Goal: Information Seeking & Learning: Compare options

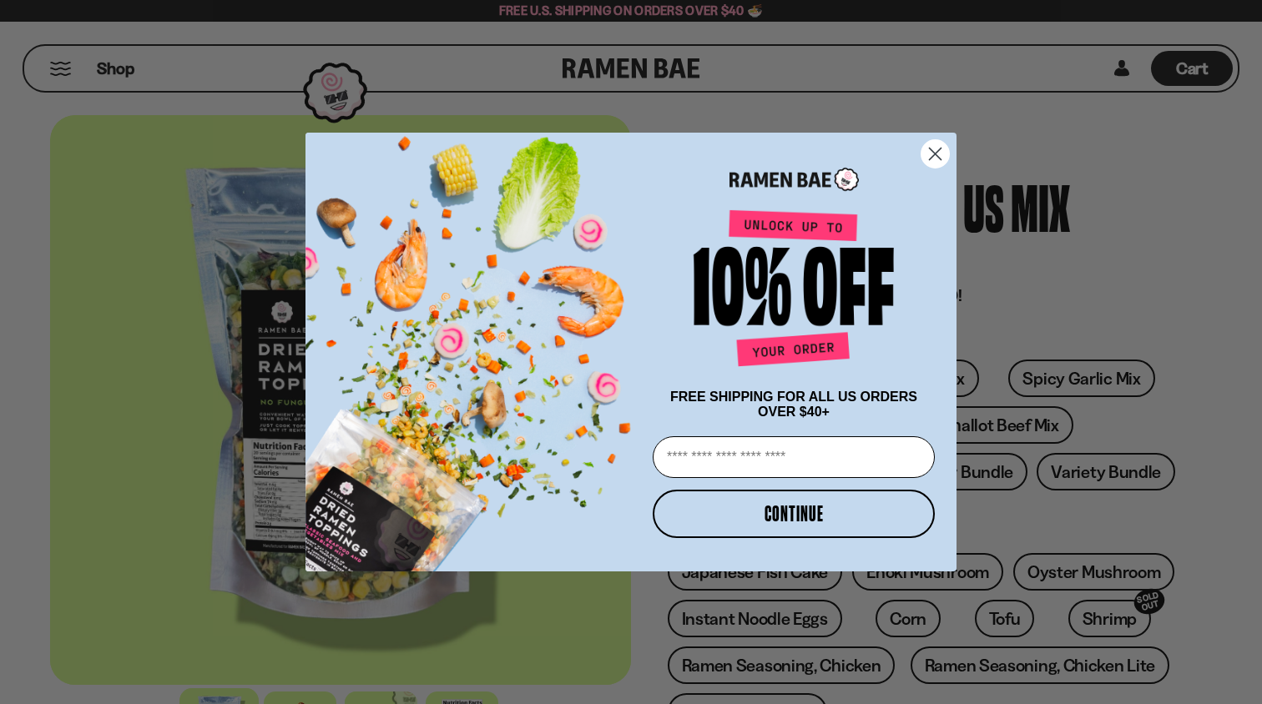
click at [934, 149] on circle "Close dialog" at bounding box center [935, 154] width 28 height 28
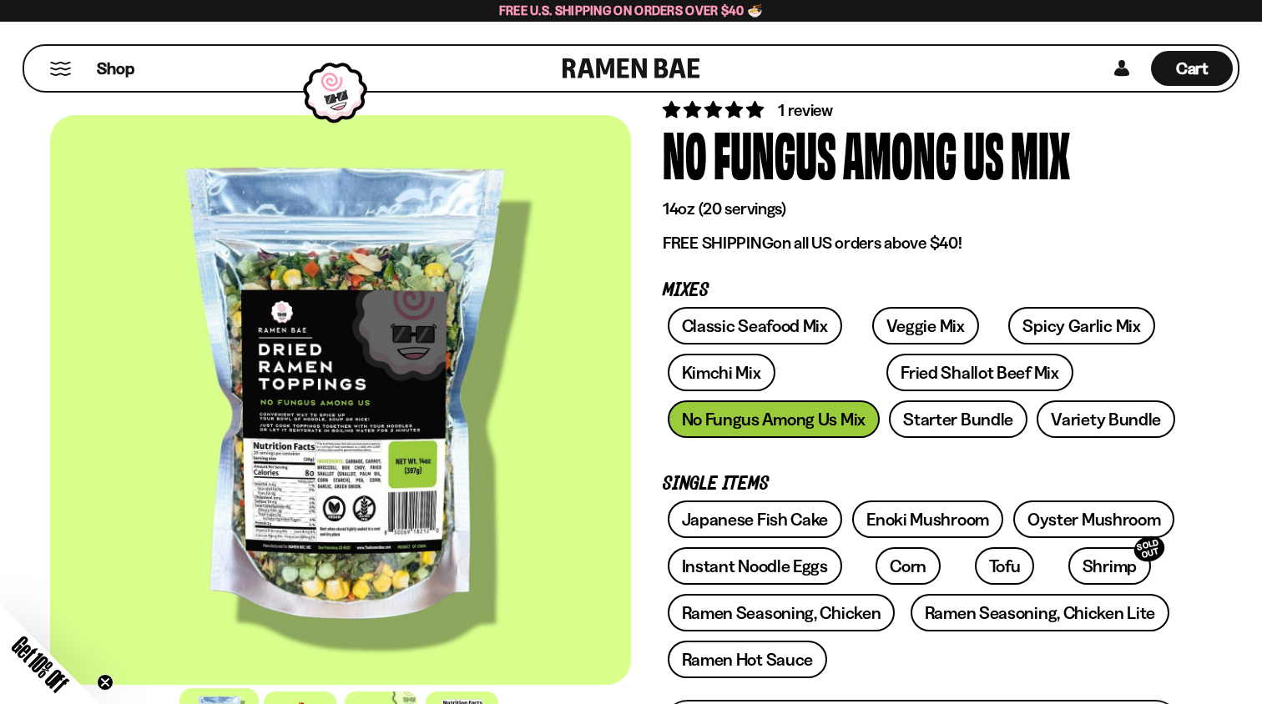
scroll to position [53, 0]
click at [907, 326] on link "Veggie Mix" at bounding box center [925, 326] width 107 height 38
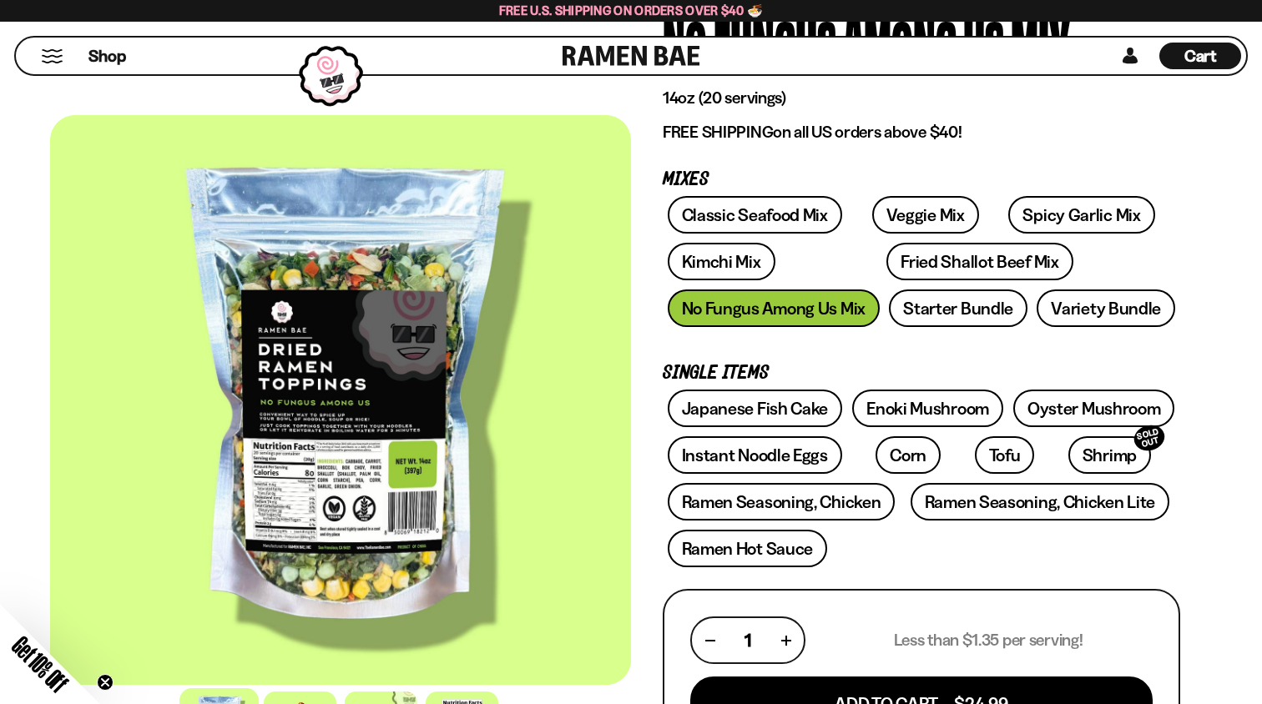
scroll to position [184, 0]
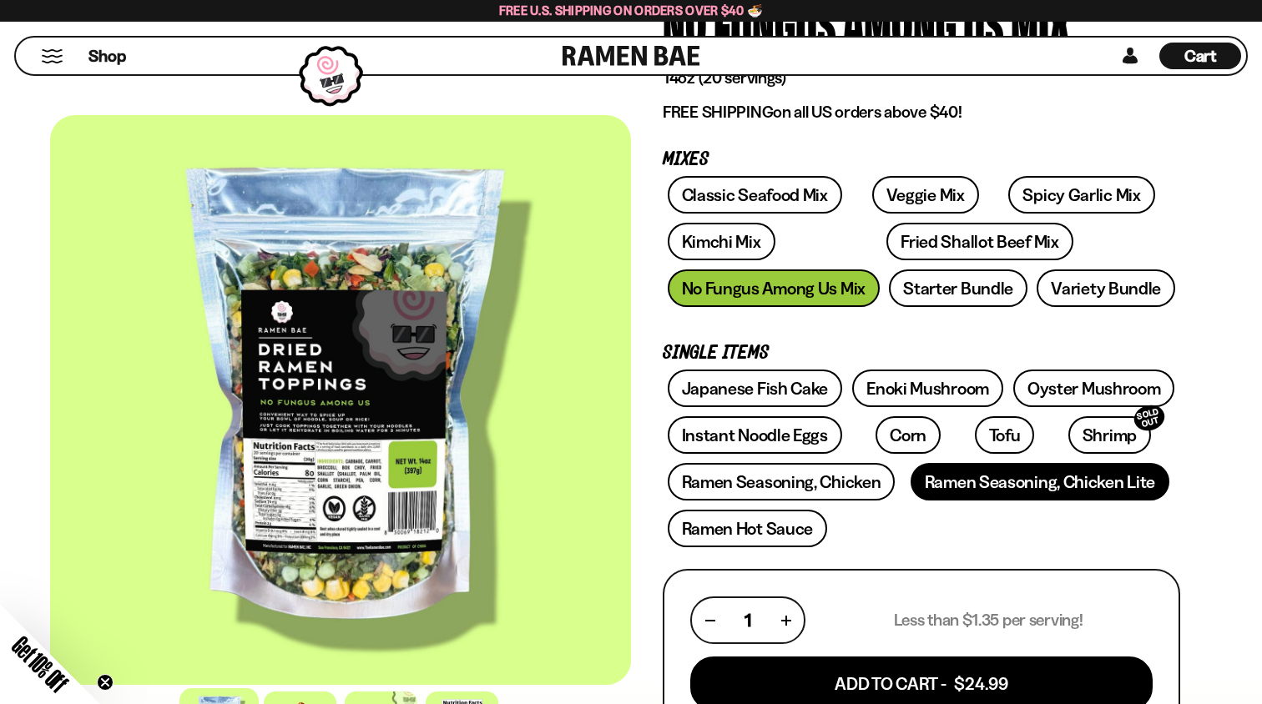
click at [1042, 484] on link "Ramen Seasoning, Chicken Lite" at bounding box center [1040, 482] width 259 height 38
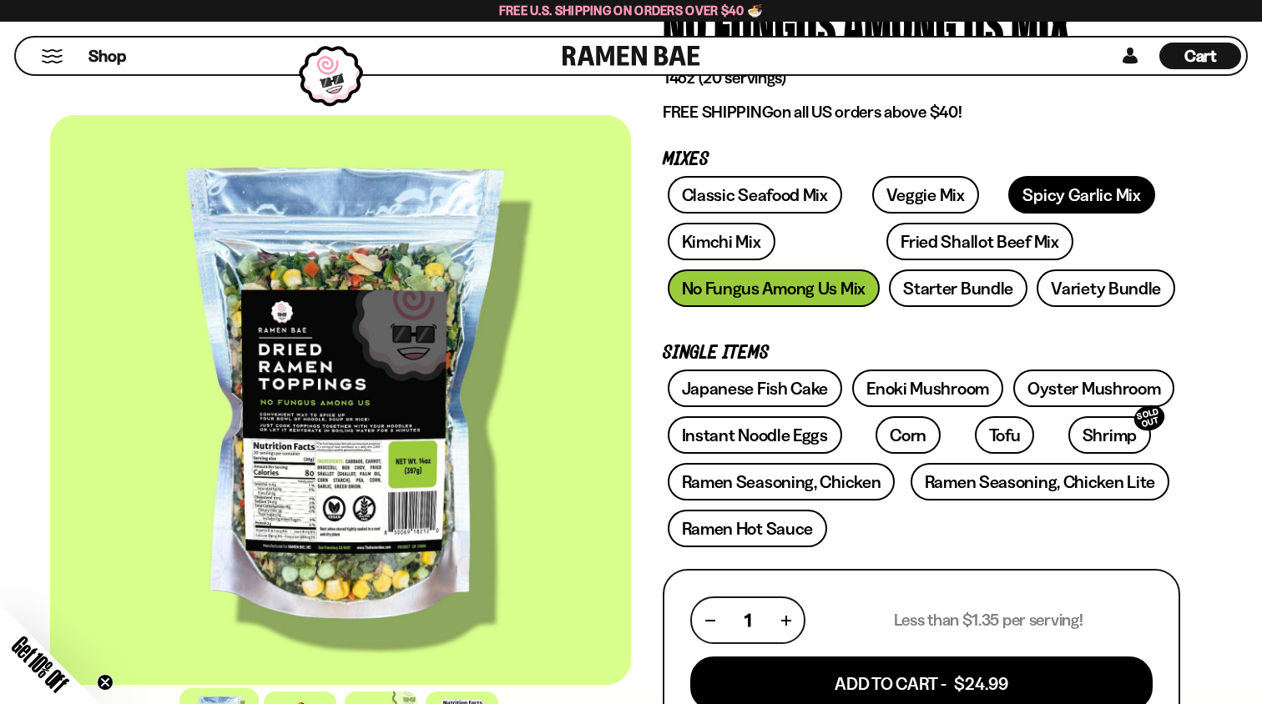
click at [1042, 191] on link "Spicy Garlic Mix" at bounding box center [1081, 195] width 146 height 38
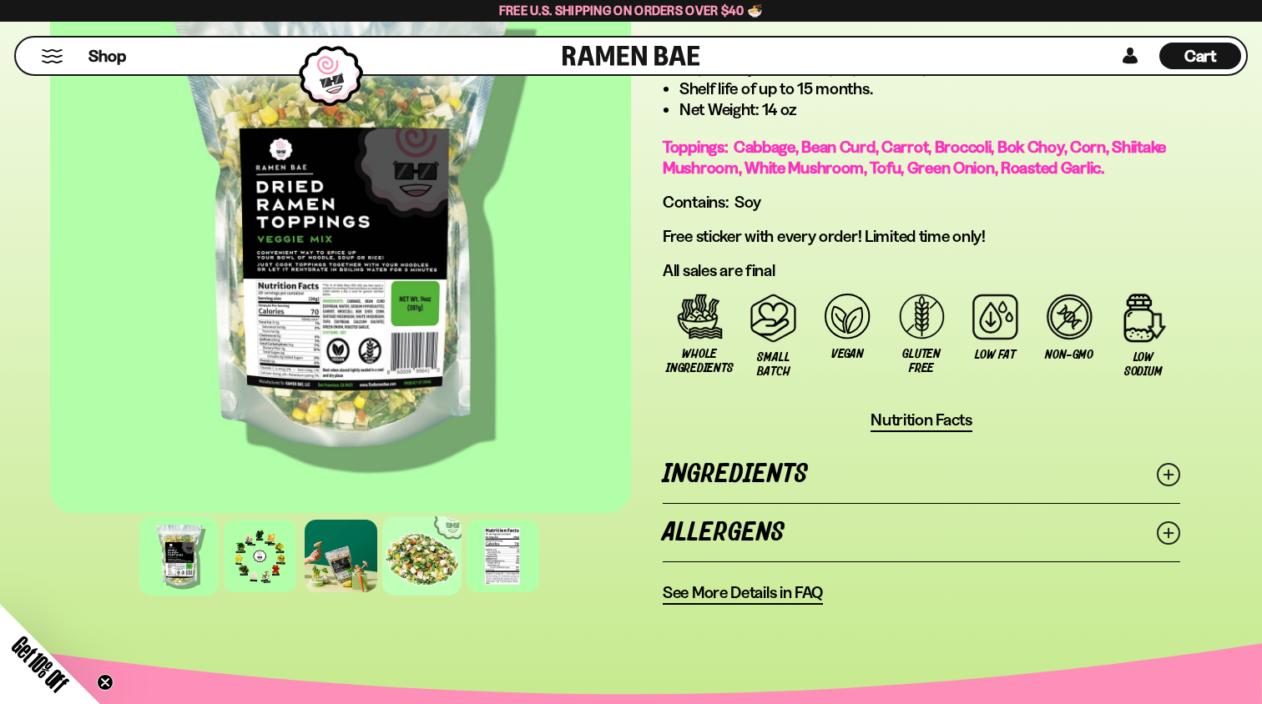
scroll to position [1096, 0]
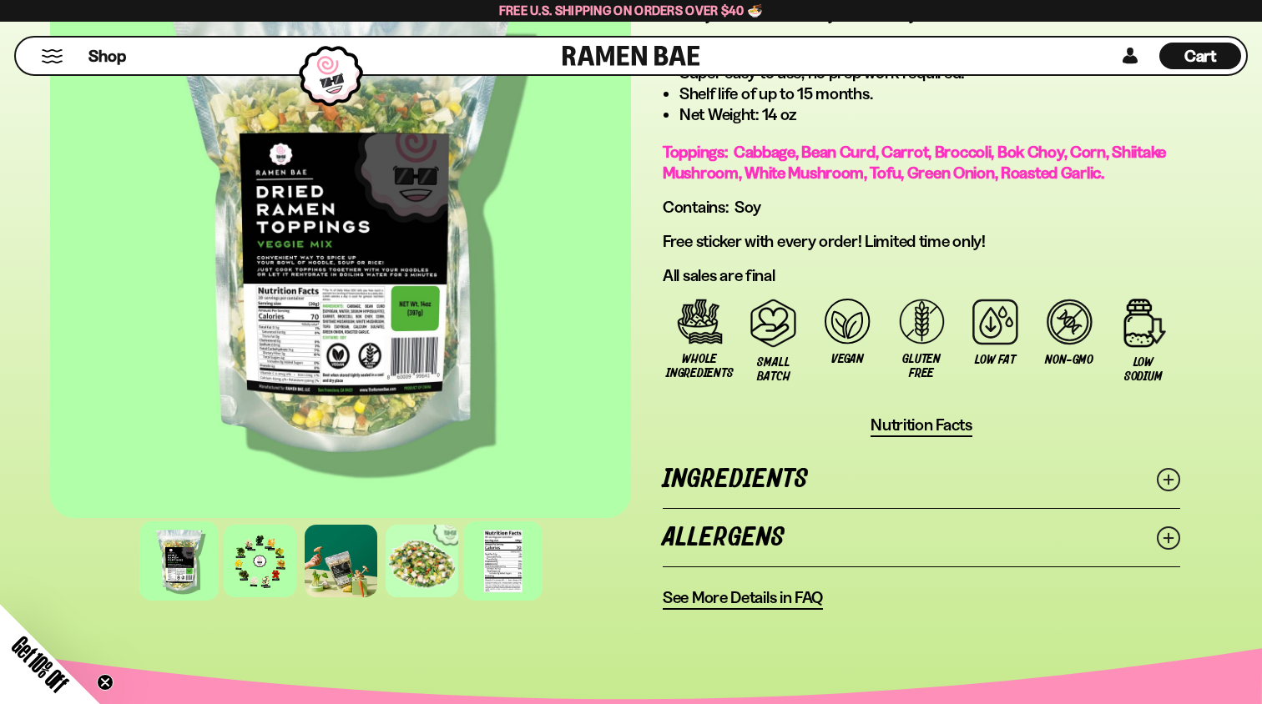
click at [485, 601] on div at bounding box center [502, 561] width 79 height 79
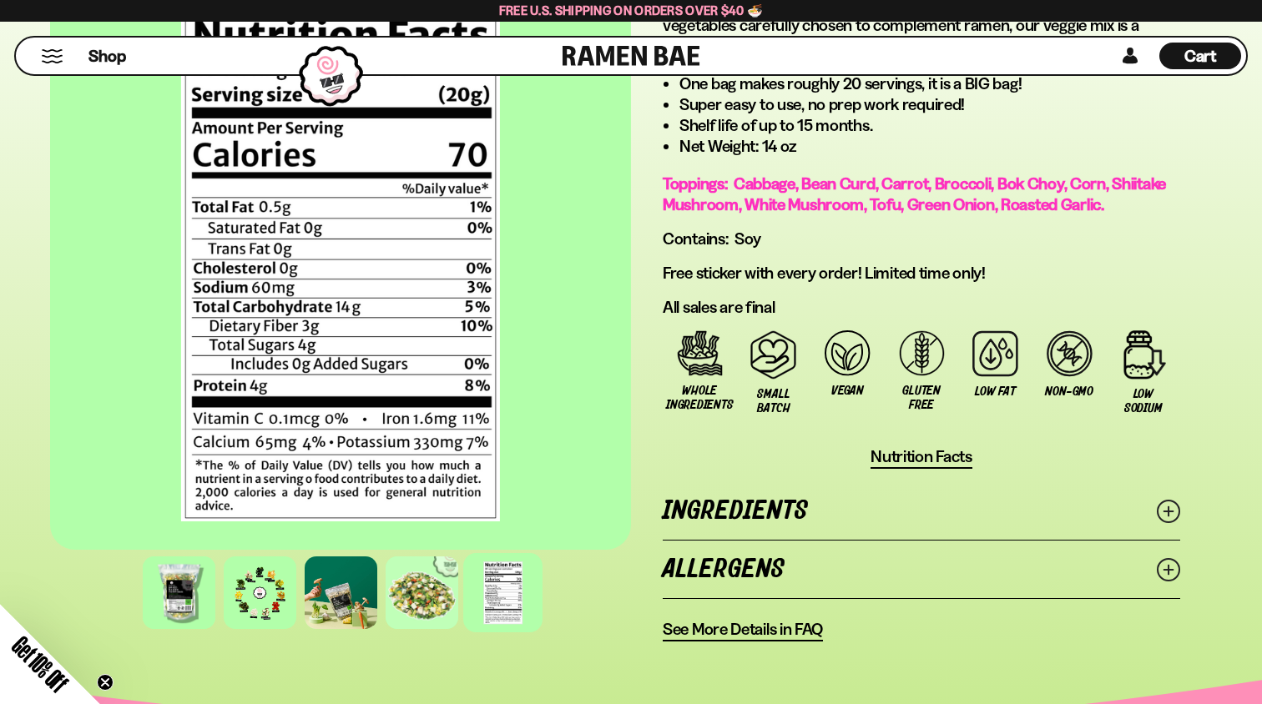
scroll to position [1039, 0]
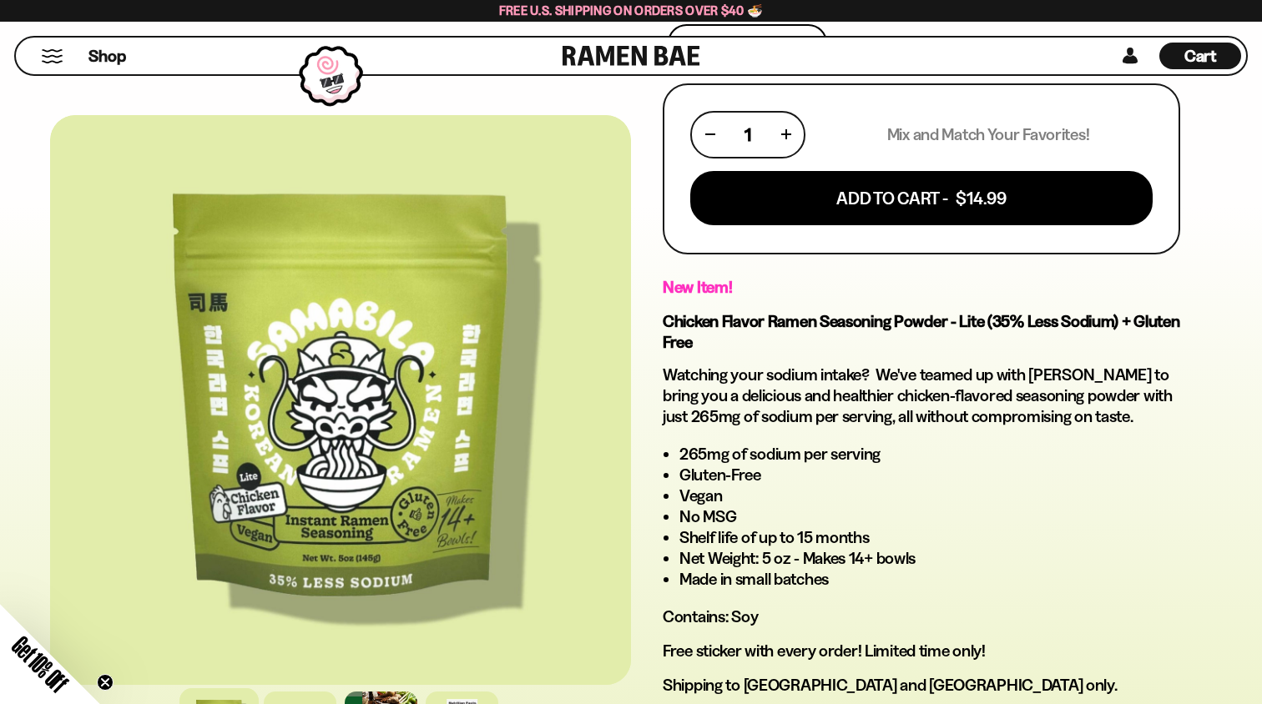
scroll to position [684, 0]
